Goal: Navigation & Orientation: Find specific page/section

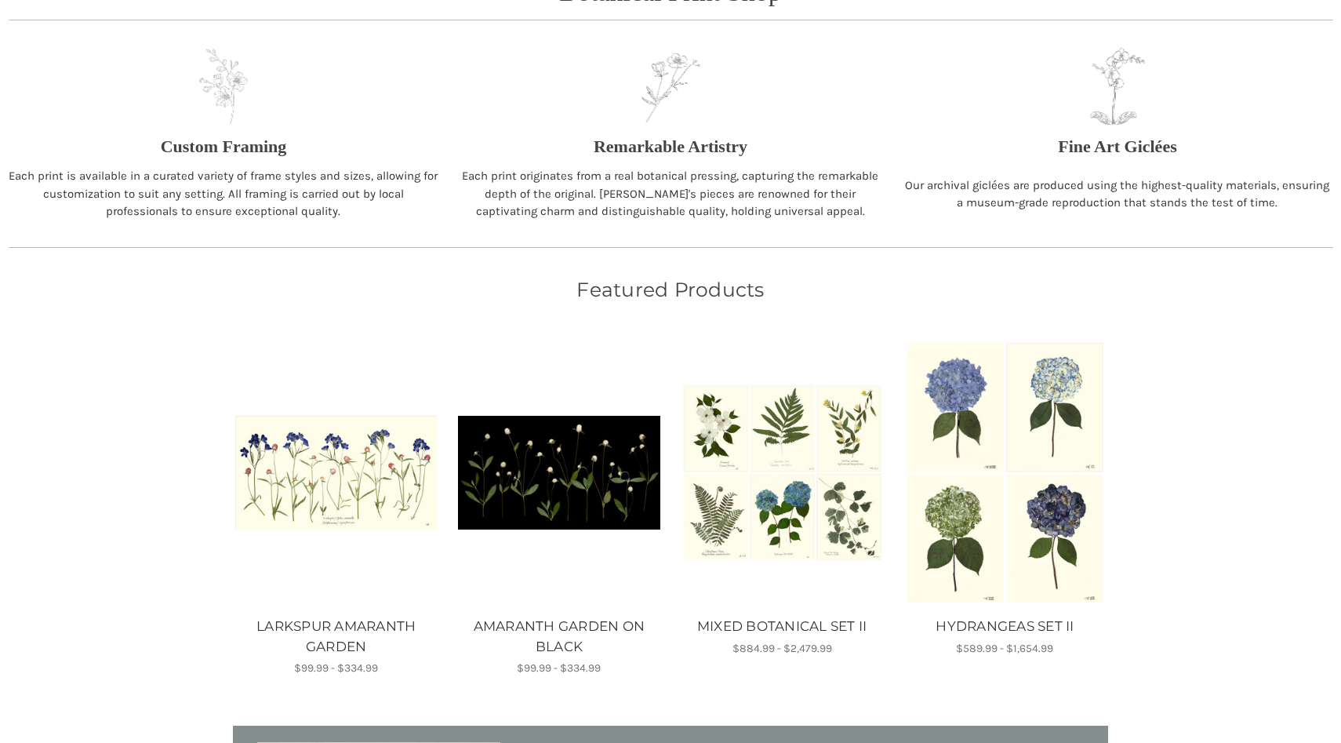
scroll to position [649, 0]
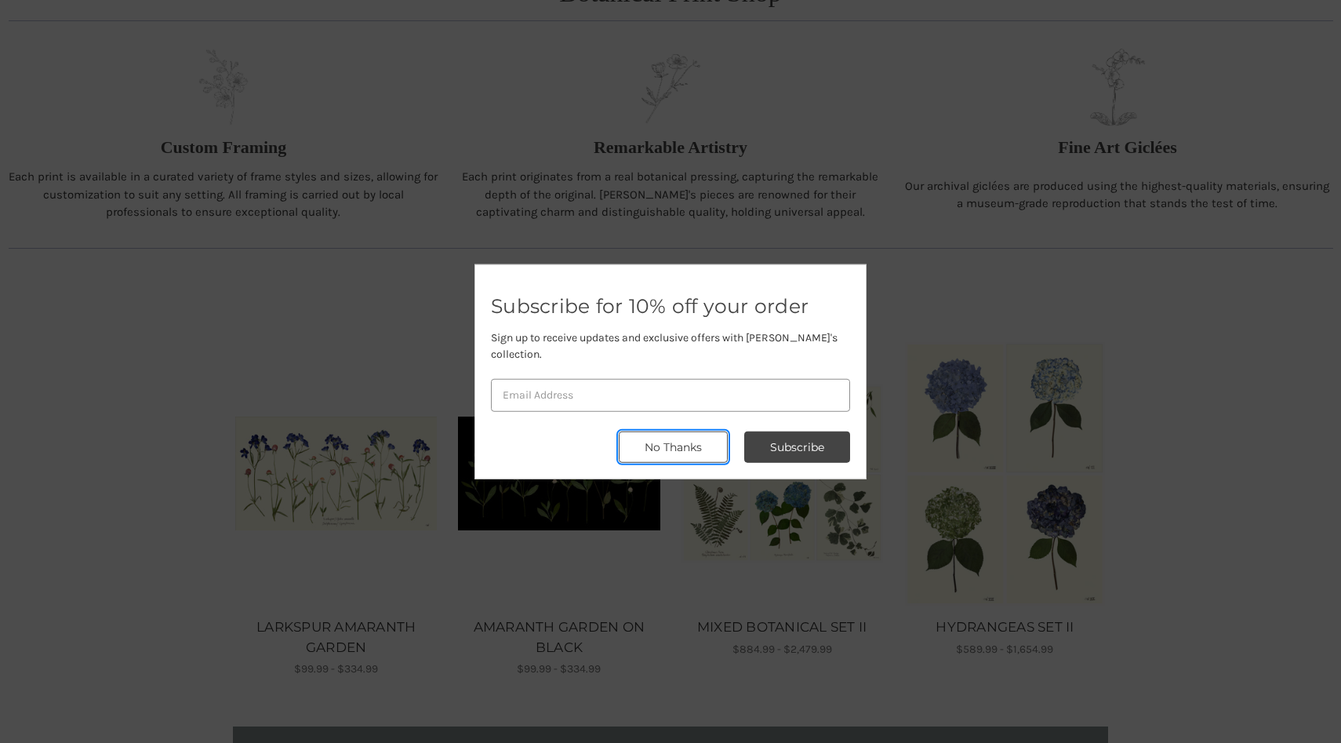
click at [649, 449] on button "No Thanks" at bounding box center [673, 446] width 109 height 31
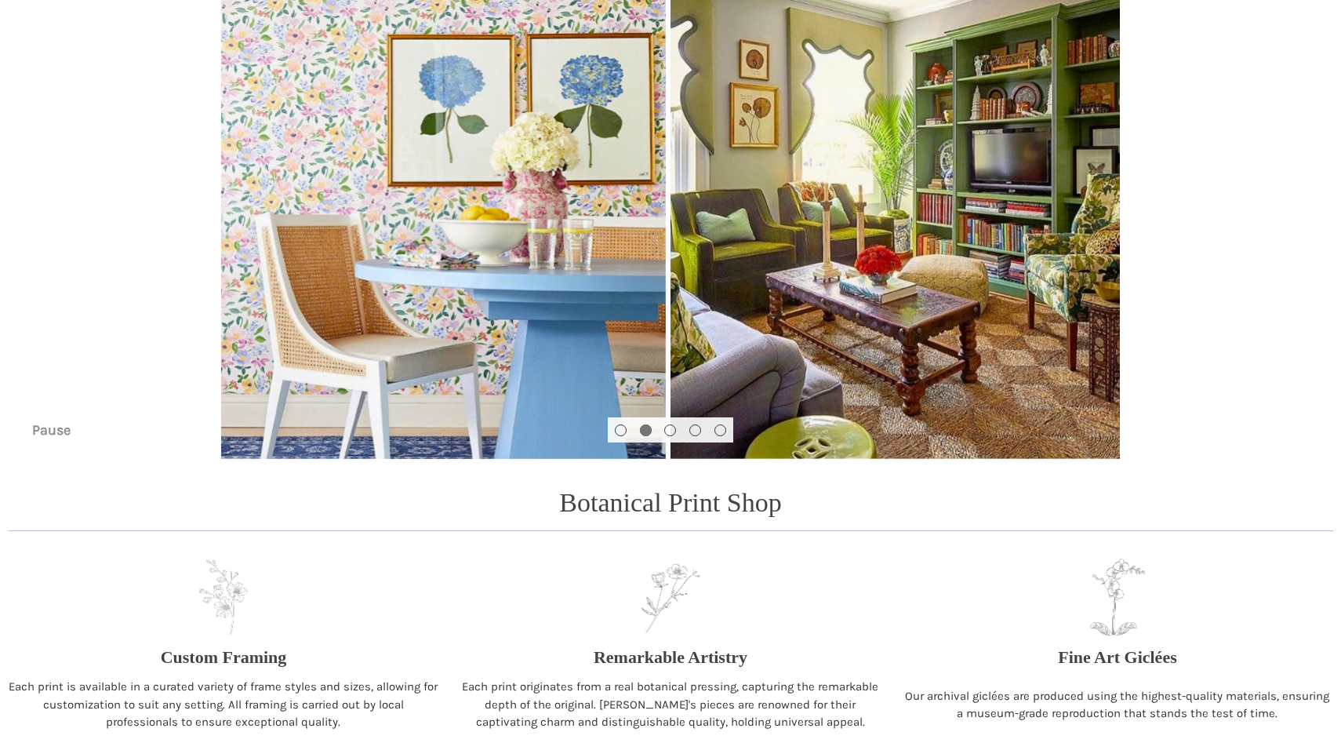
scroll to position [0, 0]
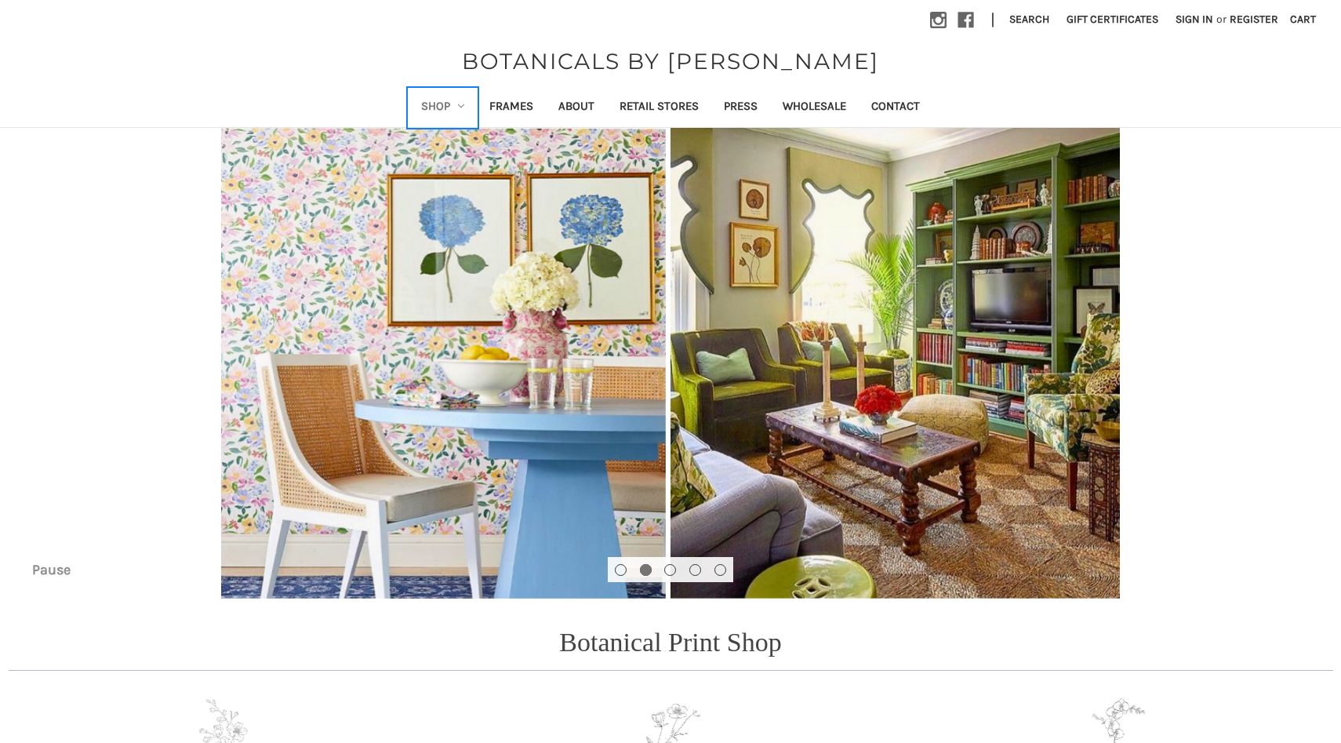
click at [460, 106] on use "Shop" at bounding box center [461, 105] width 6 height 3
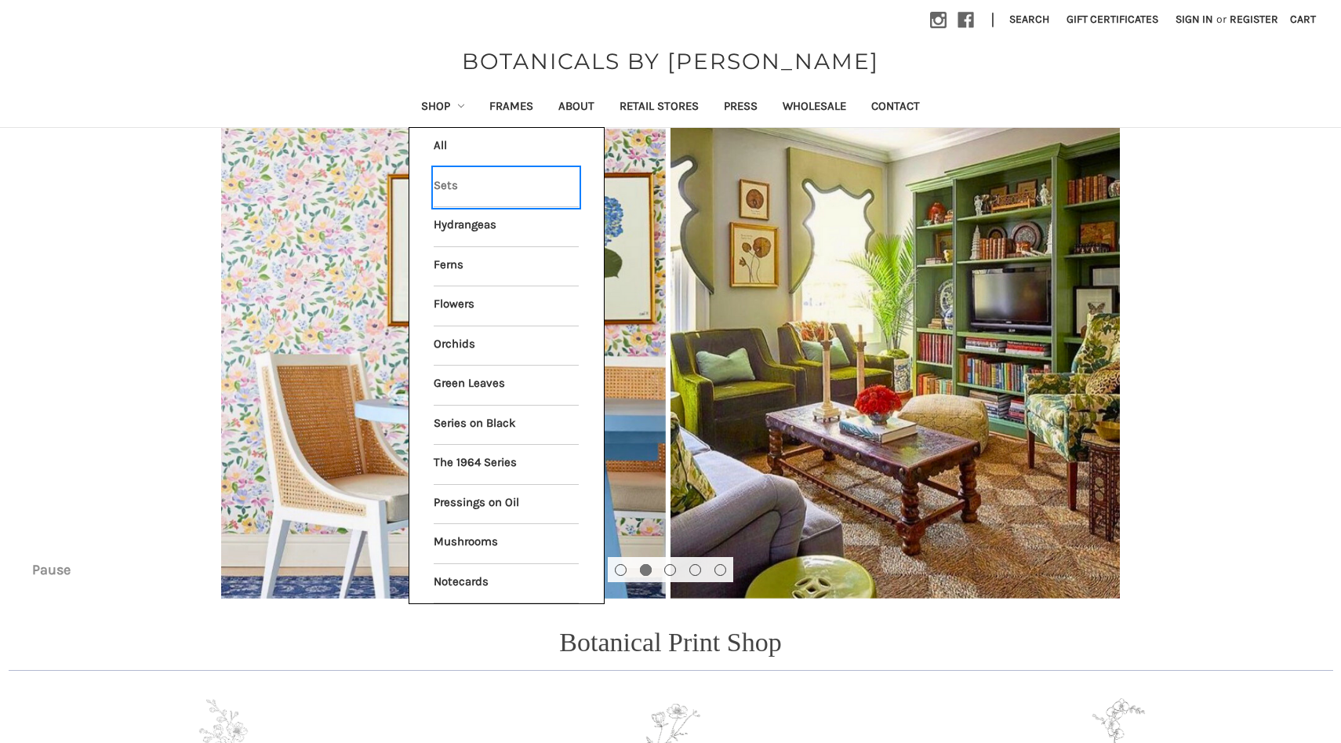
click at [455, 186] on link "Sets" at bounding box center [506, 187] width 145 height 39
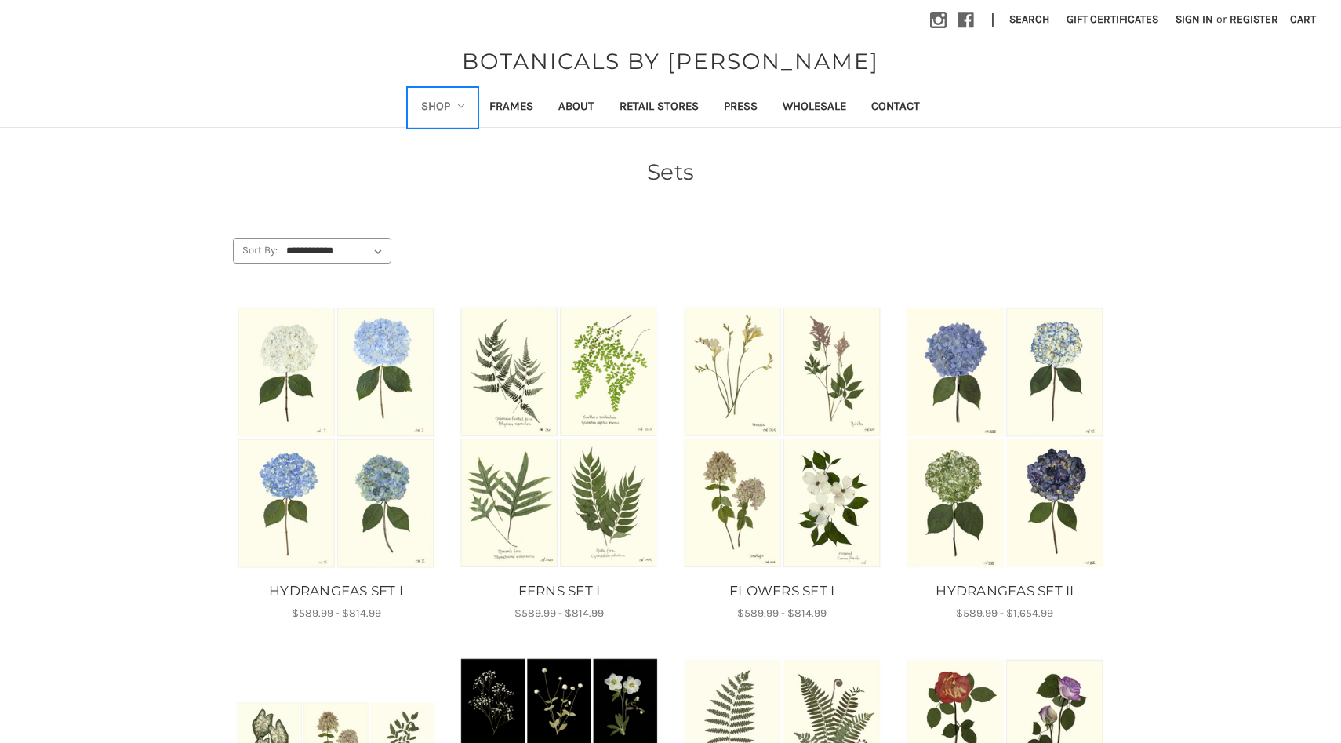
click at [467, 105] on link "Shop" at bounding box center [443, 108] width 69 height 38
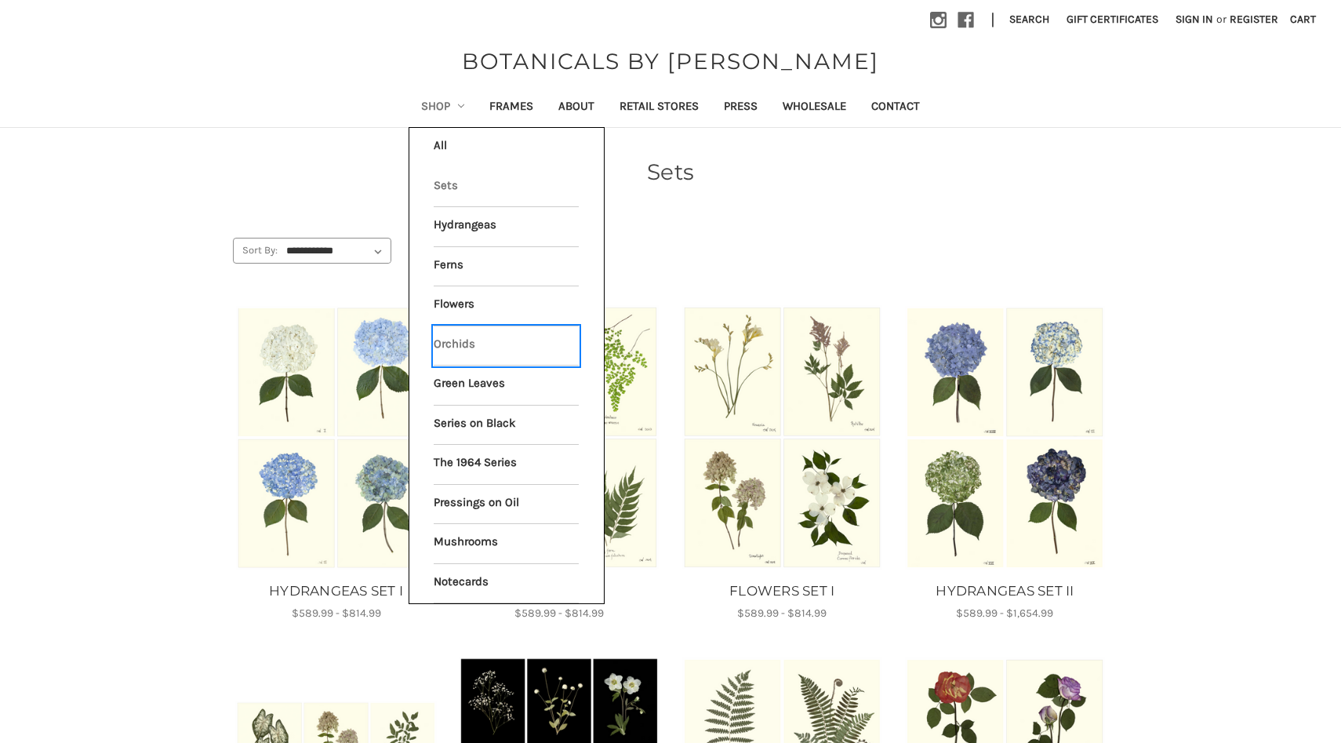
click at [460, 347] on link "Orchids" at bounding box center [506, 345] width 145 height 39
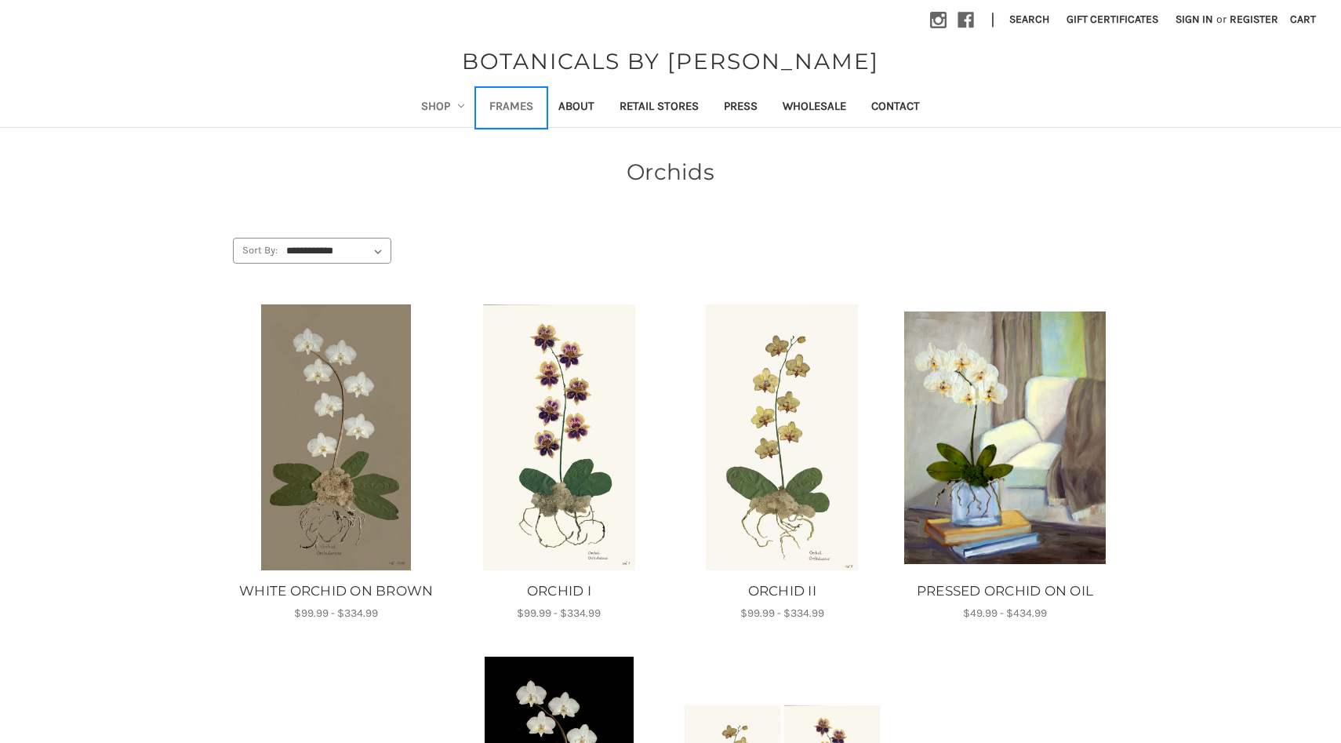
click at [511, 100] on link "Frames" at bounding box center [511, 108] width 69 height 38
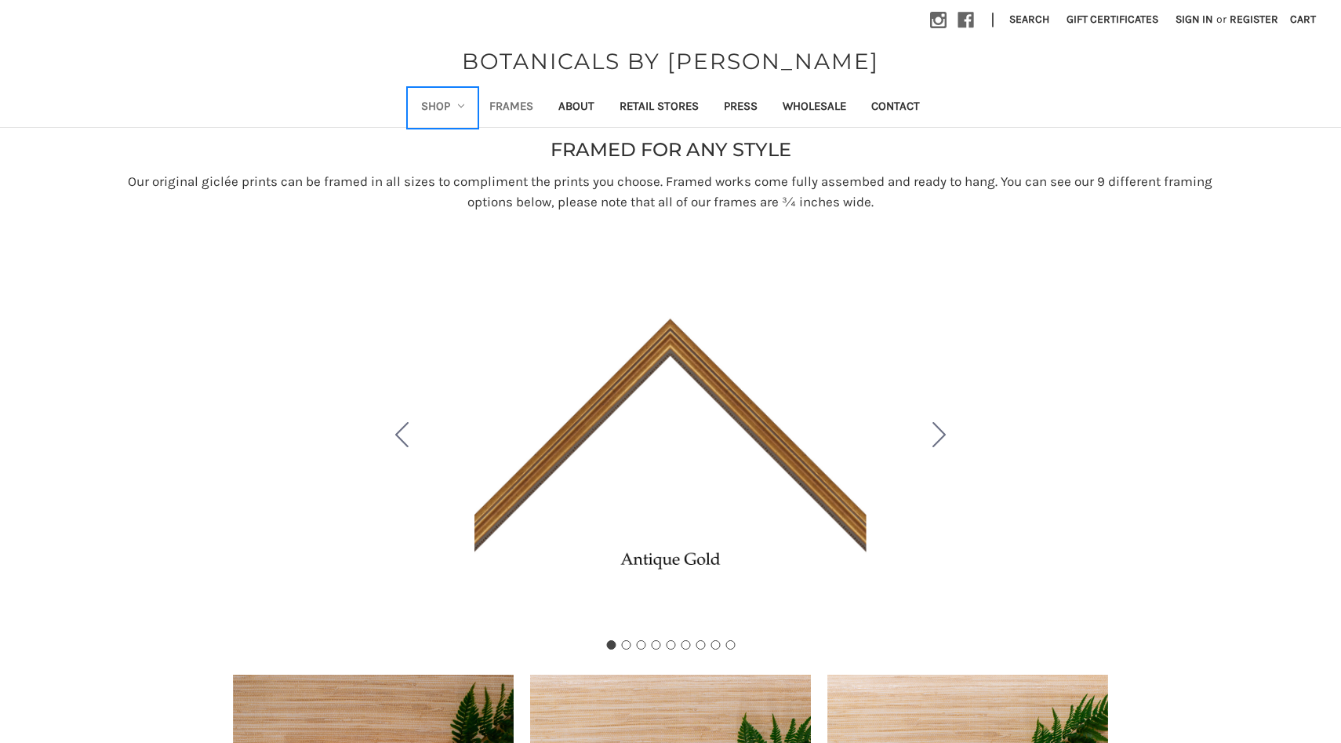
click at [463, 110] on link "Shop" at bounding box center [443, 108] width 69 height 38
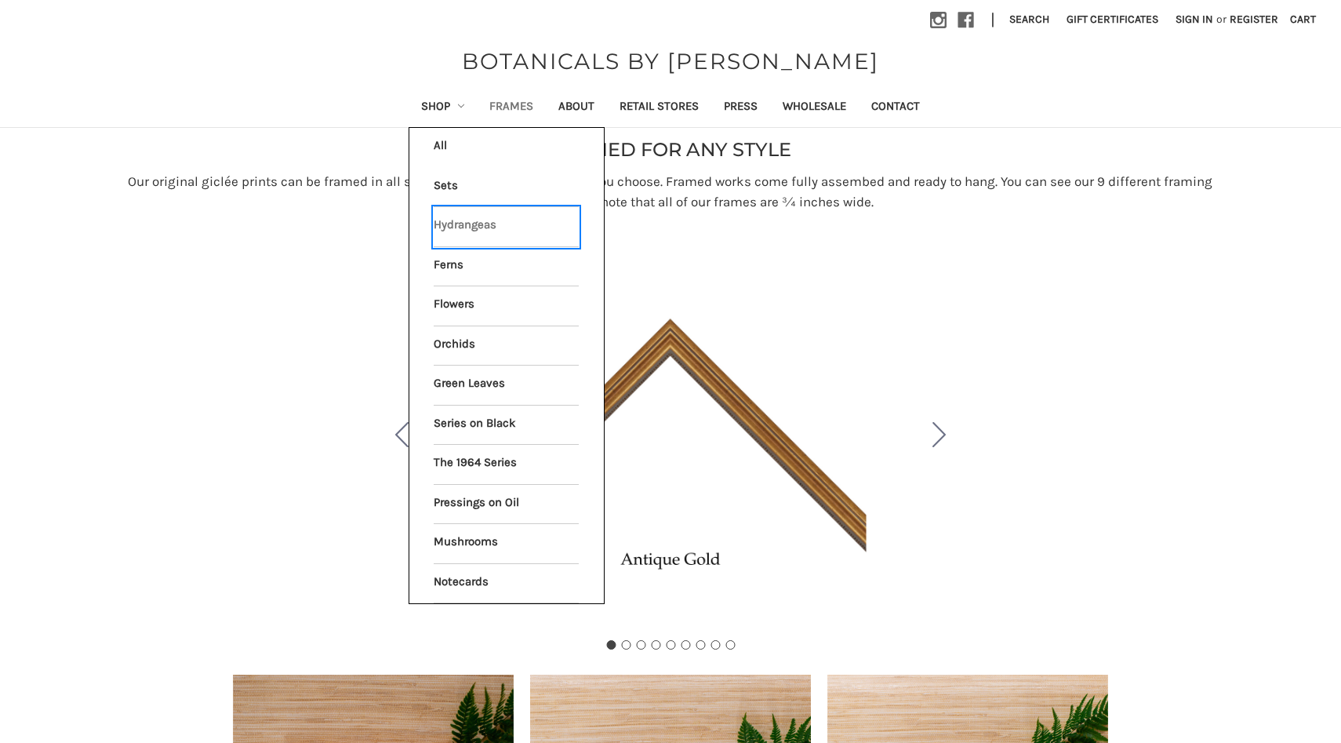
click at [467, 220] on link "Hydrangeas" at bounding box center [506, 226] width 145 height 39
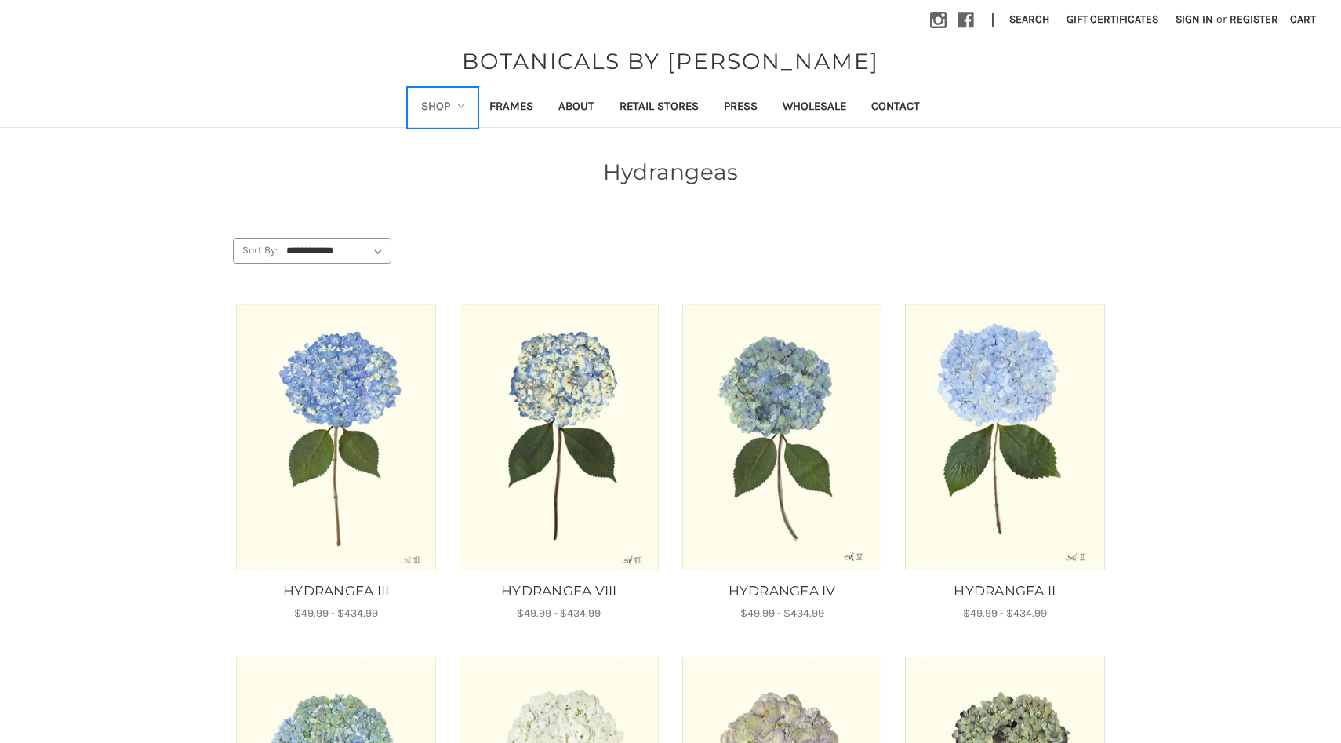
click at [462, 110] on link "Shop" at bounding box center [443, 108] width 69 height 38
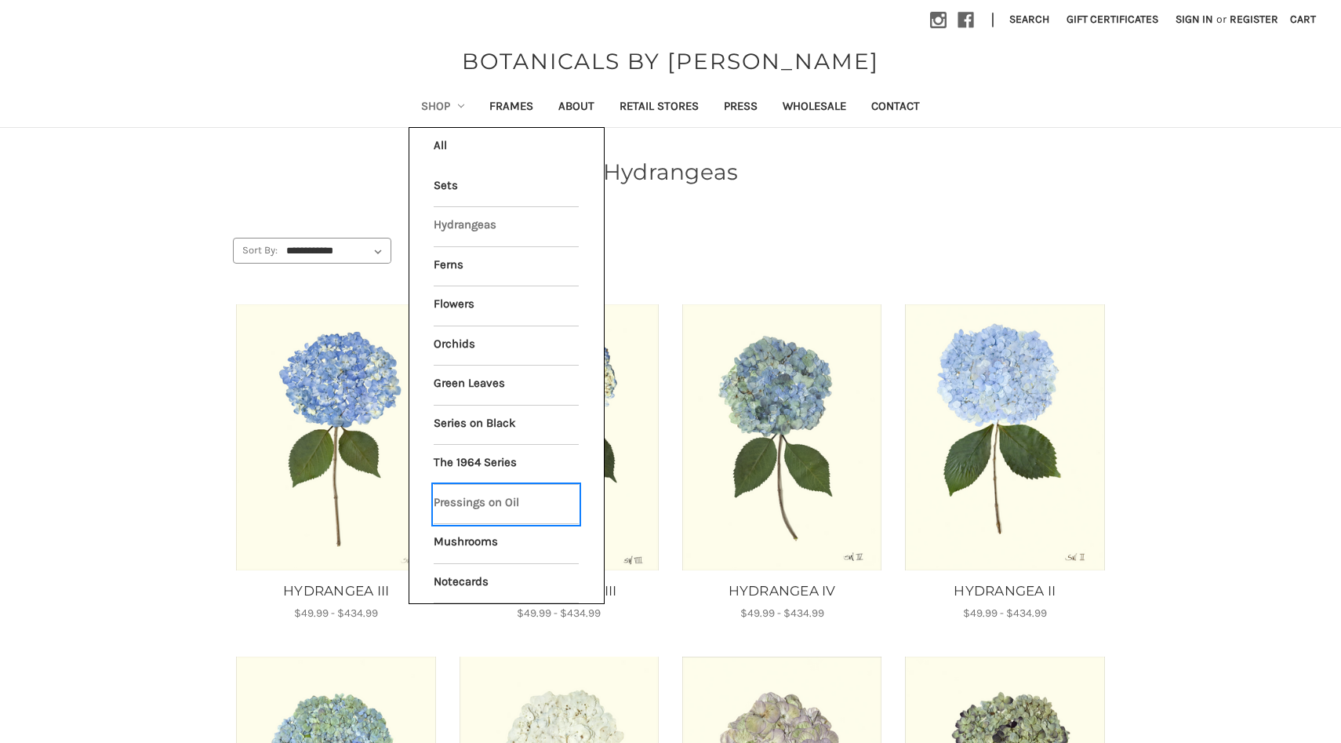
click at [507, 502] on link "Pressings on Oil" at bounding box center [506, 504] width 145 height 39
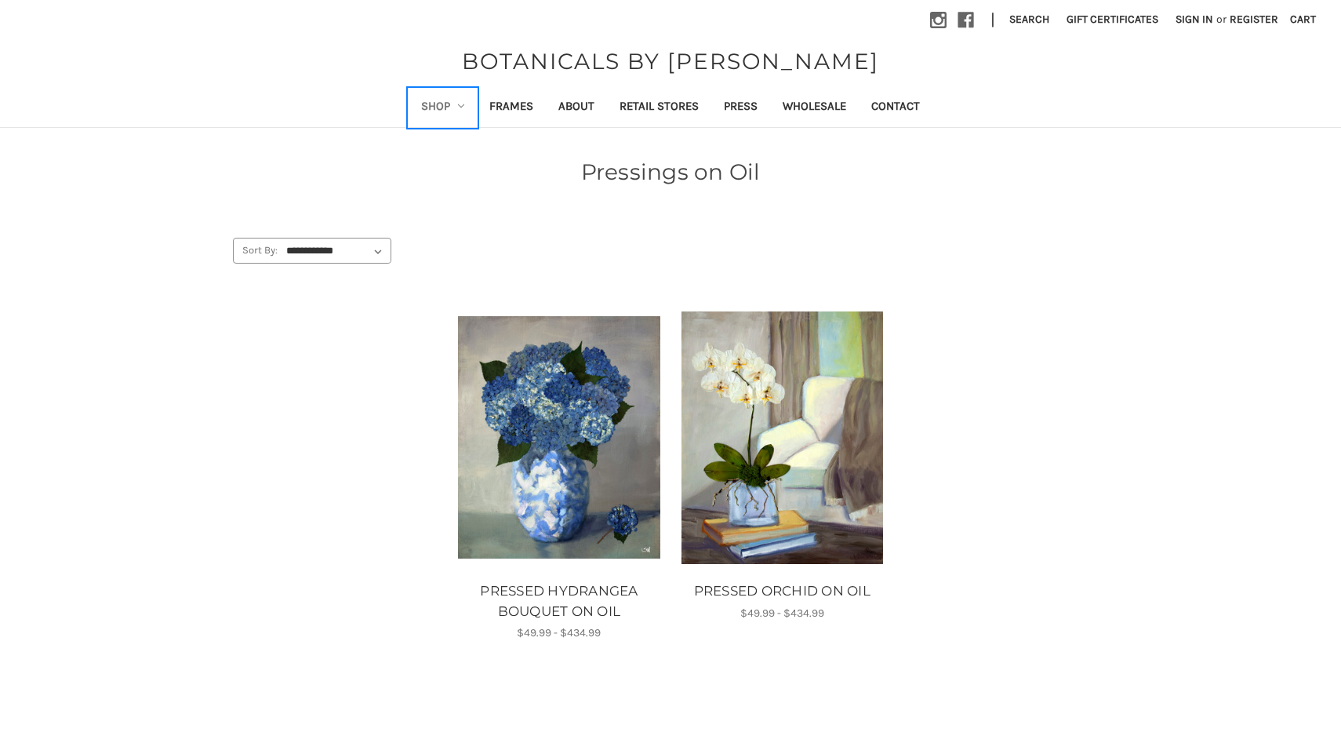
click at [455, 102] on link "Shop" at bounding box center [443, 108] width 69 height 38
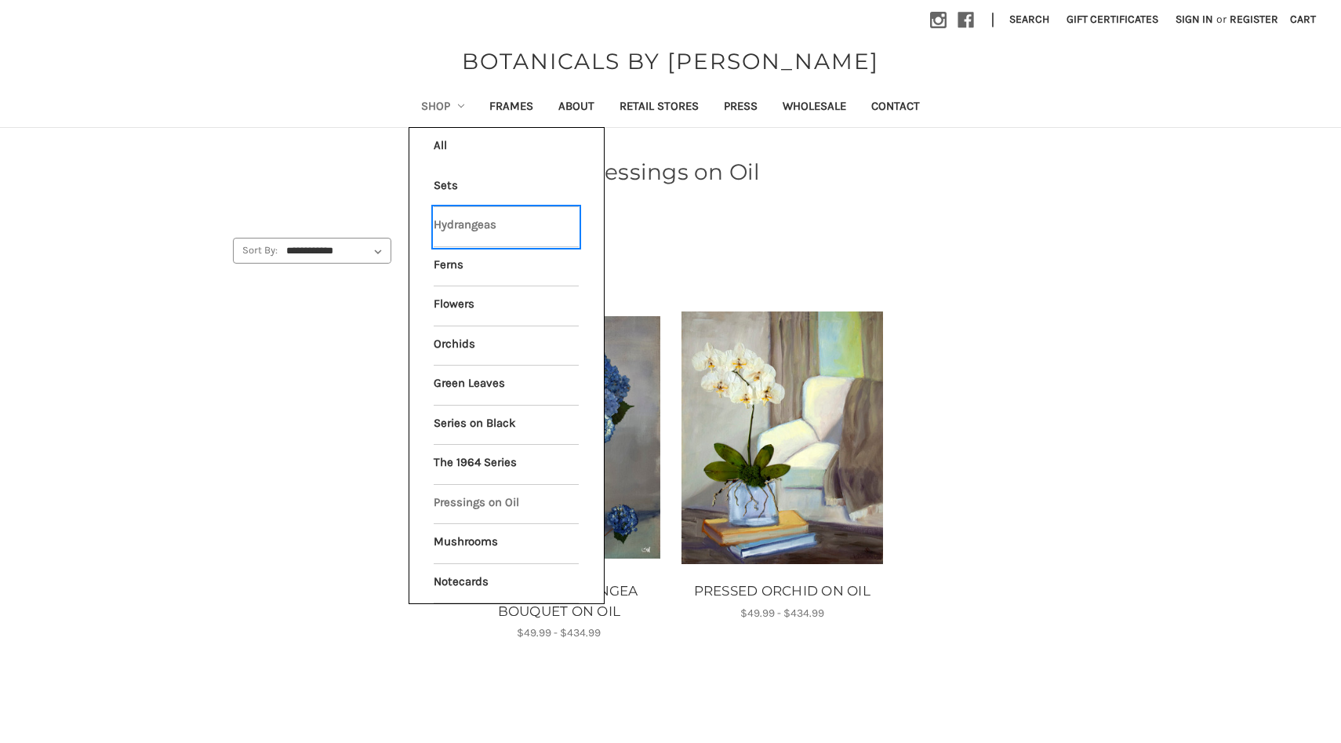
click at [477, 232] on link "Hydrangeas" at bounding box center [506, 226] width 145 height 39
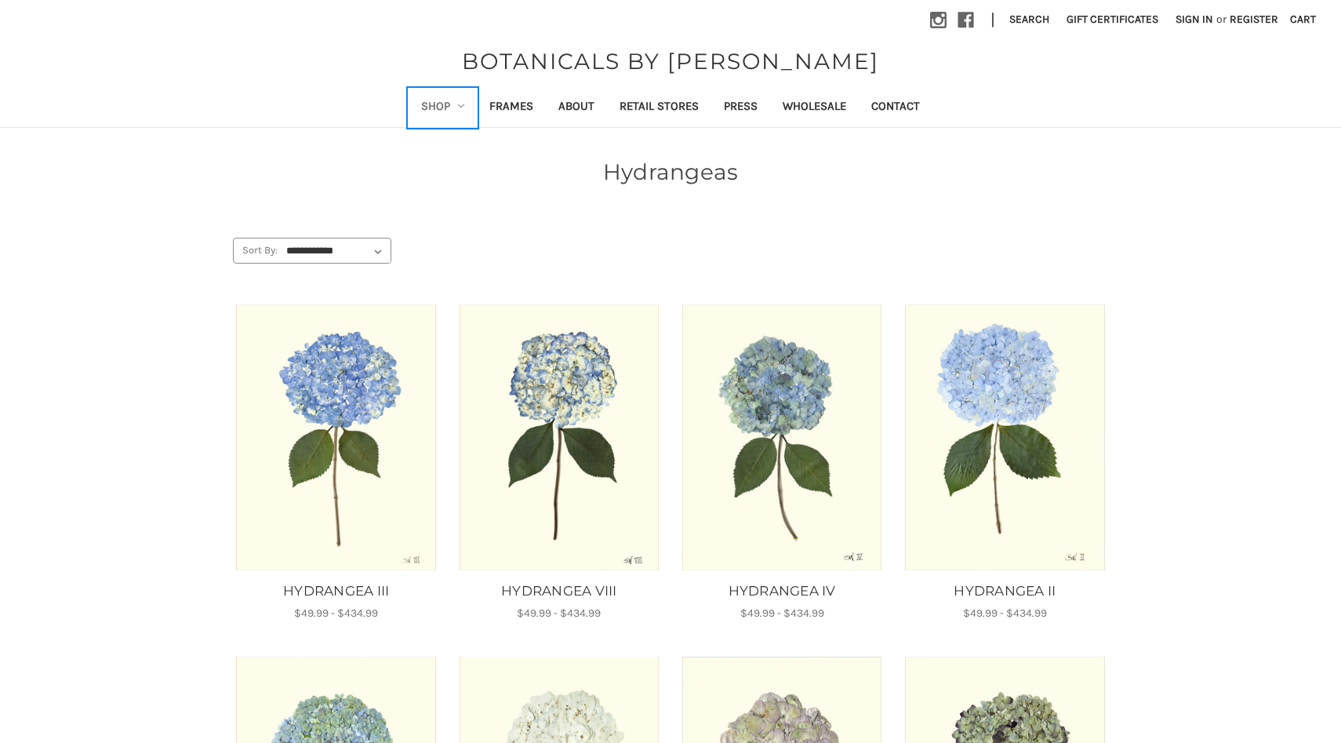
click at [460, 105] on use "Shop" at bounding box center [461, 105] width 6 height 3
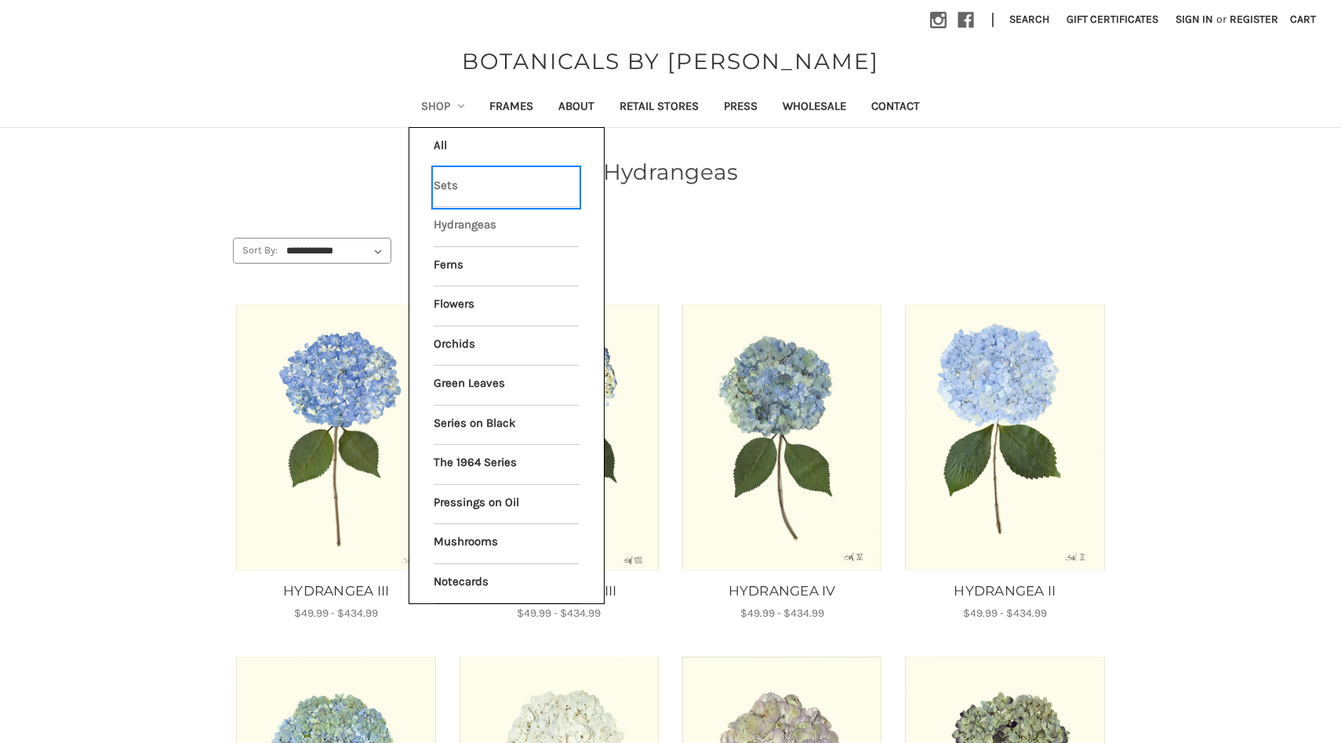
click at [481, 185] on link "Sets" at bounding box center [506, 187] width 145 height 39
